Goal: Task Accomplishment & Management: Complete application form

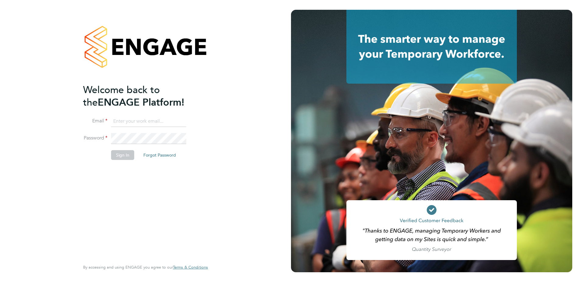
type input "hhammatt@skilledcareers.co.uk"
click at [123, 156] on button "Sign In" at bounding box center [122, 155] width 23 height 10
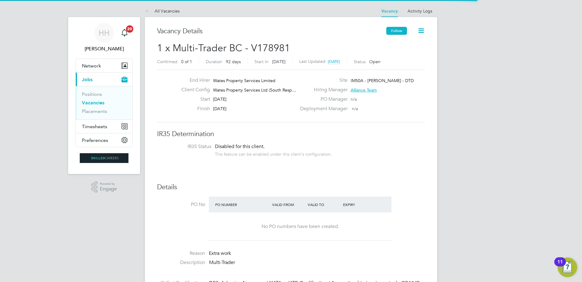
click at [392, 33] on button "Follow" at bounding box center [397, 31] width 21 height 8
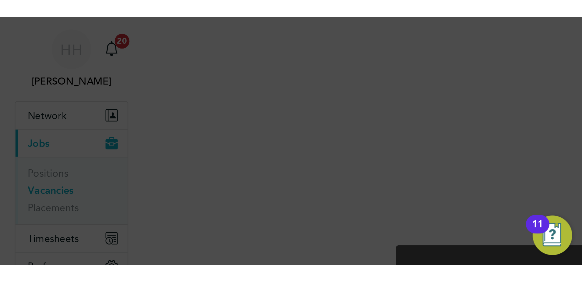
scroll to position [10, 120]
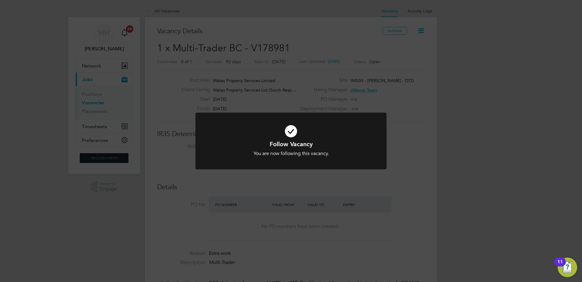
drag, startPoint x: 408, startPoint y: 53, endPoint x: 403, endPoint y: 51, distance: 5.4
click at [409, 52] on div "Follow Vacancy You are now following this vacancy. Cancel Okay" at bounding box center [291, 141] width 582 height 282
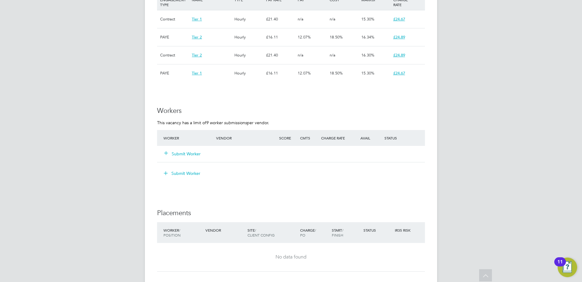
click at [198, 155] on button "Submit Worker" at bounding box center [183, 153] width 37 height 6
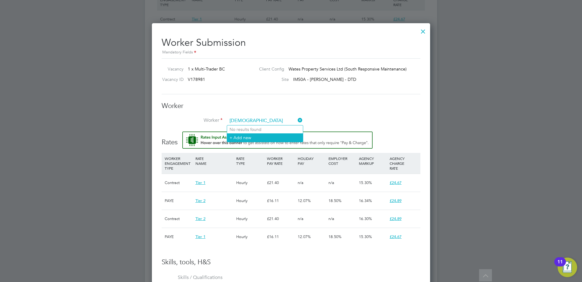
type input "[DEMOGRAPHIC_DATA]"
click at [279, 135] on li "+ Add new" at bounding box center [265, 137] width 76 height 8
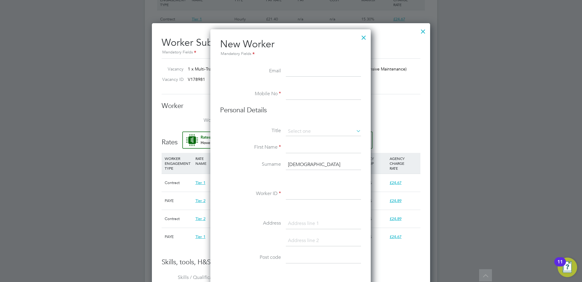
click at [331, 72] on input at bounding box center [323, 71] width 75 height 11
paste input "[EMAIL_ADDRESS][DOMAIN_NAME]"
type input "[EMAIL_ADDRESS][DOMAIN_NAME]"
click at [321, 96] on input at bounding box center [323, 94] width 75 height 11
paste input "[PHONE_NUMBER]"
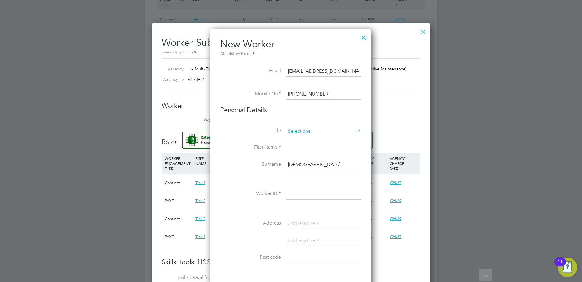
type input "[PHONE_NUMBER]"
click at [295, 130] on input at bounding box center [323, 131] width 75 height 9
click at [298, 138] on li "Mr" at bounding box center [324, 140] width 76 height 8
type input "Mr"
click at [298, 147] on input at bounding box center [323, 147] width 75 height 11
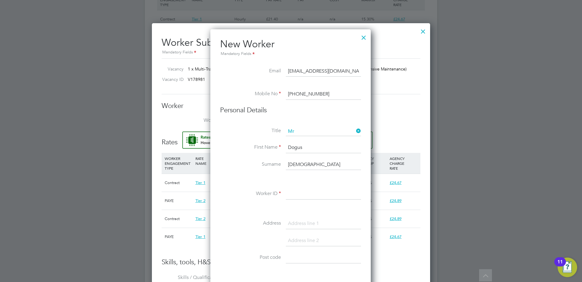
type input "Dogus"
type input "Karakas"
click at [324, 190] on input at bounding box center [323, 193] width 75 height 11
paste input "506037"
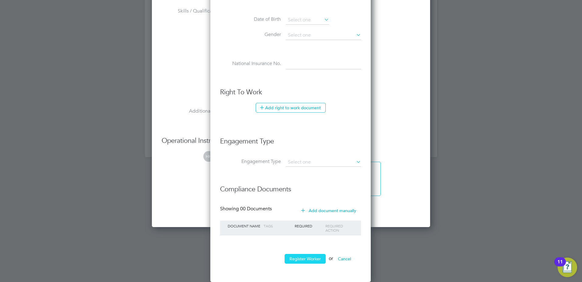
type input "506037"
click at [312, 257] on button "Register Worker" at bounding box center [305, 258] width 41 height 10
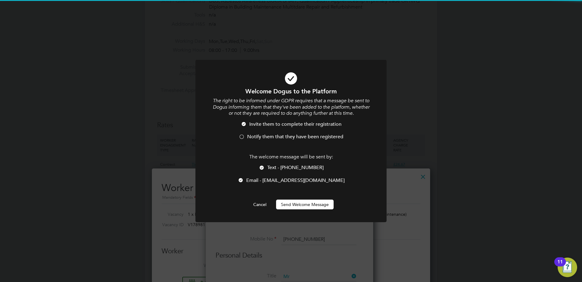
click at [303, 205] on button "Send Welcome Message" at bounding box center [305, 204] width 58 height 10
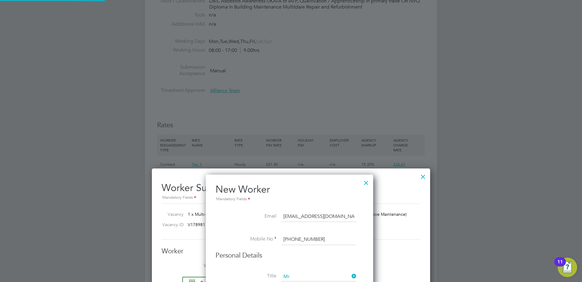
type input "Dogus Karakas (506037)"
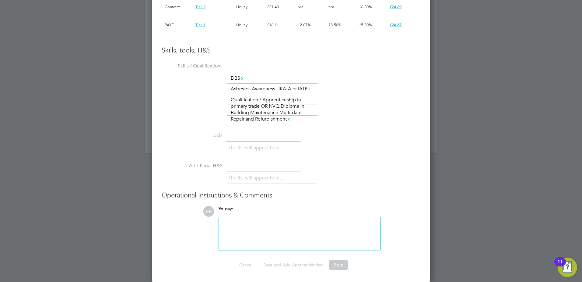
click at [311, 232] on div at bounding box center [300, 233] width 154 height 26
click at [291, 232] on div at bounding box center [300, 233] width 154 height 26
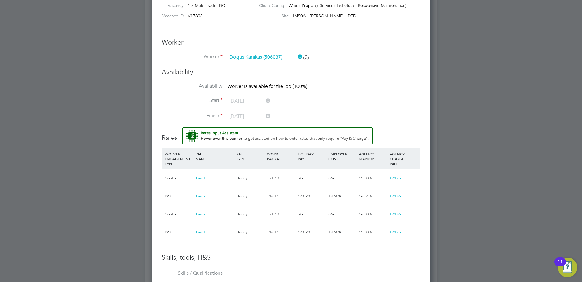
click at [316, 104] on li "Start [DATE]" at bounding box center [291, 104] width 259 height 15
click at [265, 101] on icon at bounding box center [265, 100] width 0 height 9
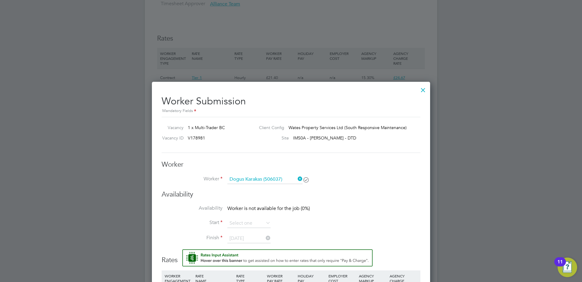
click at [422, 91] on div at bounding box center [423, 88] width 11 height 11
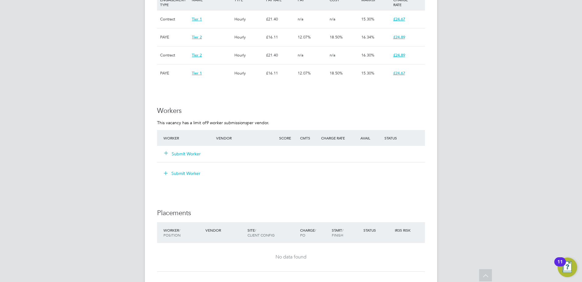
click at [193, 152] on button "Submit Worker" at bounding box center [183, 153] width 37 height 6
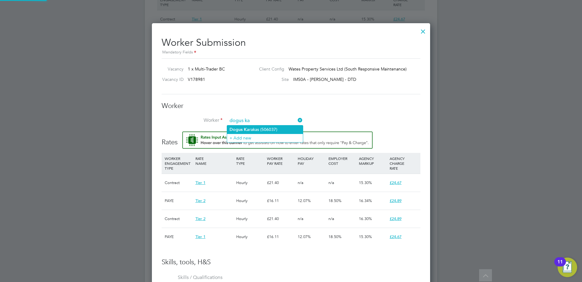
click at [261, 126] on li "Dogus [PERSON_NAME] (506037)" at bounding box center [265, 129] width 76 height 8
type input "Dogus Karakas (506037)"
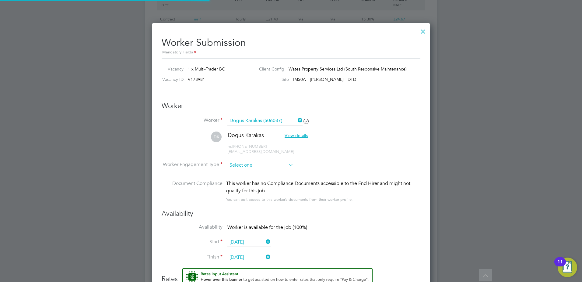
click at [256, 165] on input at bounding box center [261, 165] width 66 height 9
click at [260, 173] on li "Contract" at bounding box center [260, 173] width 67 height 8
type input "Contract"
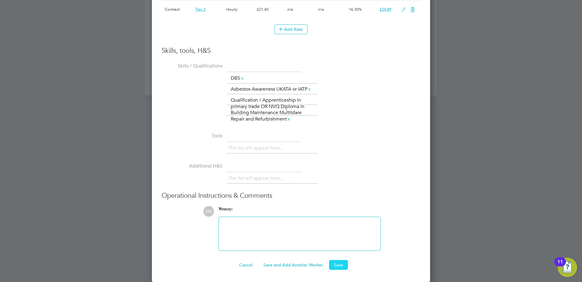
click at [338, 265] on button "Save" at bounding box center [338, 265] width 19 height 10
